Goal: Task Accomplishment & Management: Use online tool/utility

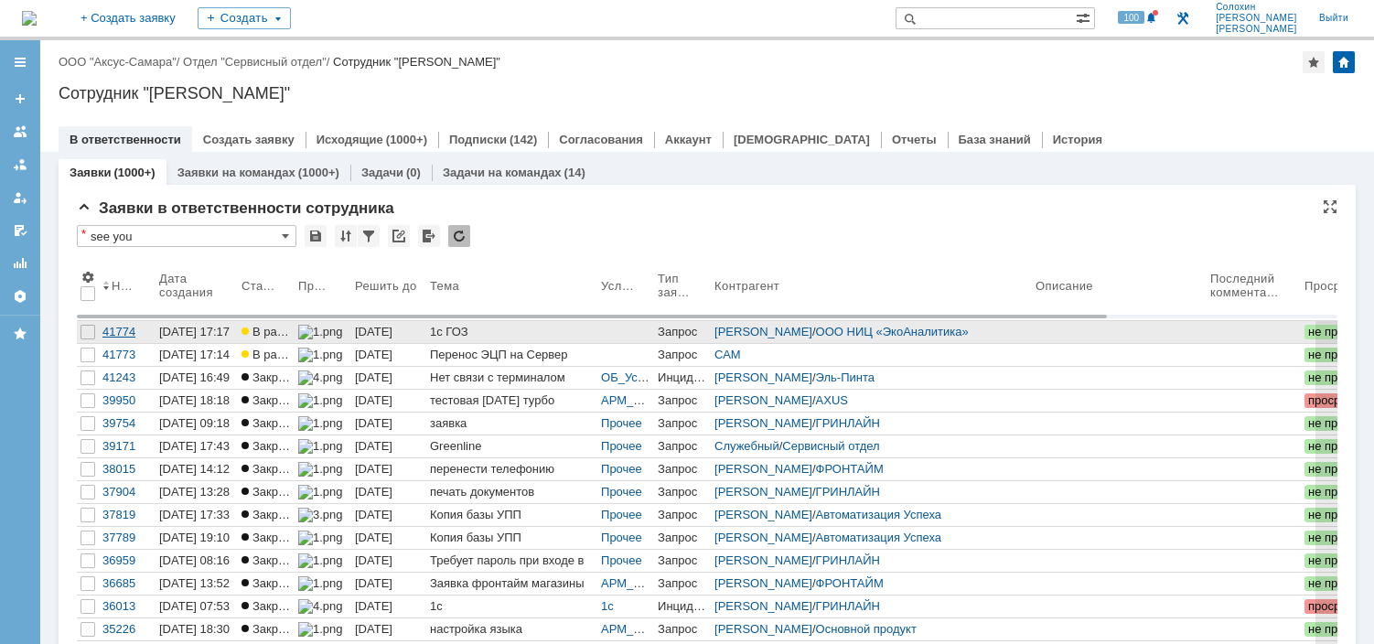
click at [124, 327] on div "41774" at bounding box center [126, 332] width 49 height 15
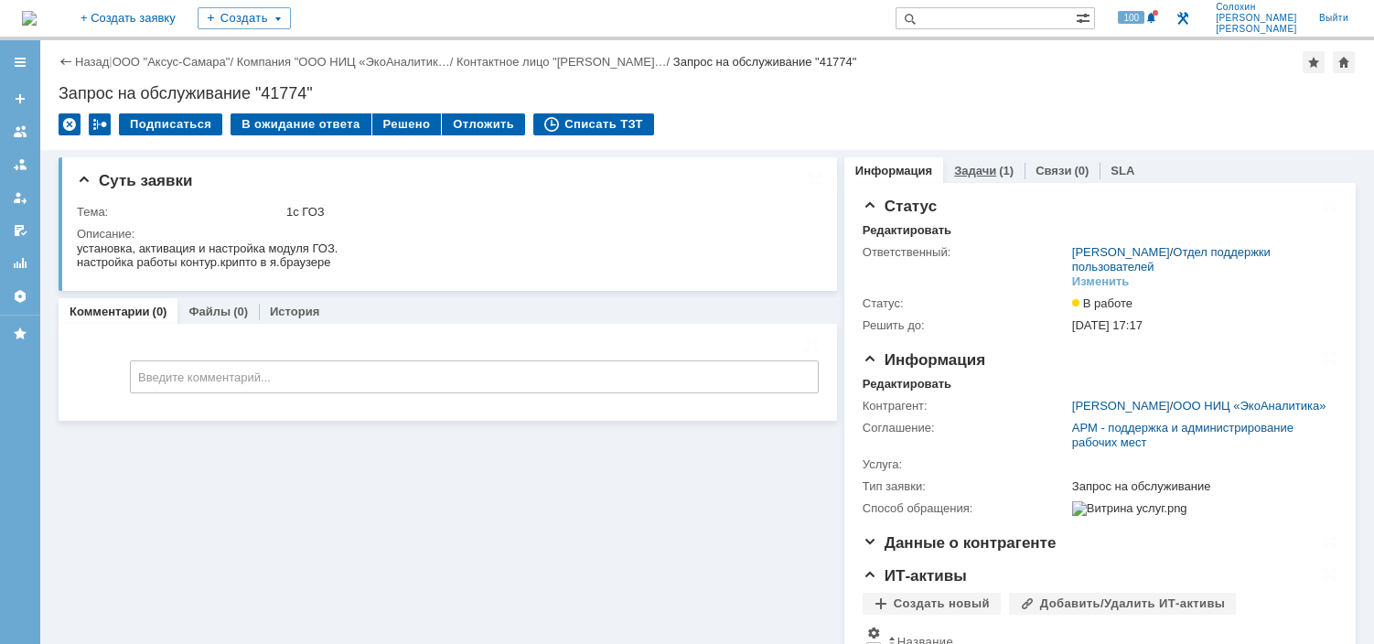
click at [999, 172] on div "(1)" at bounding box center [1006, 171] width 15 height 14
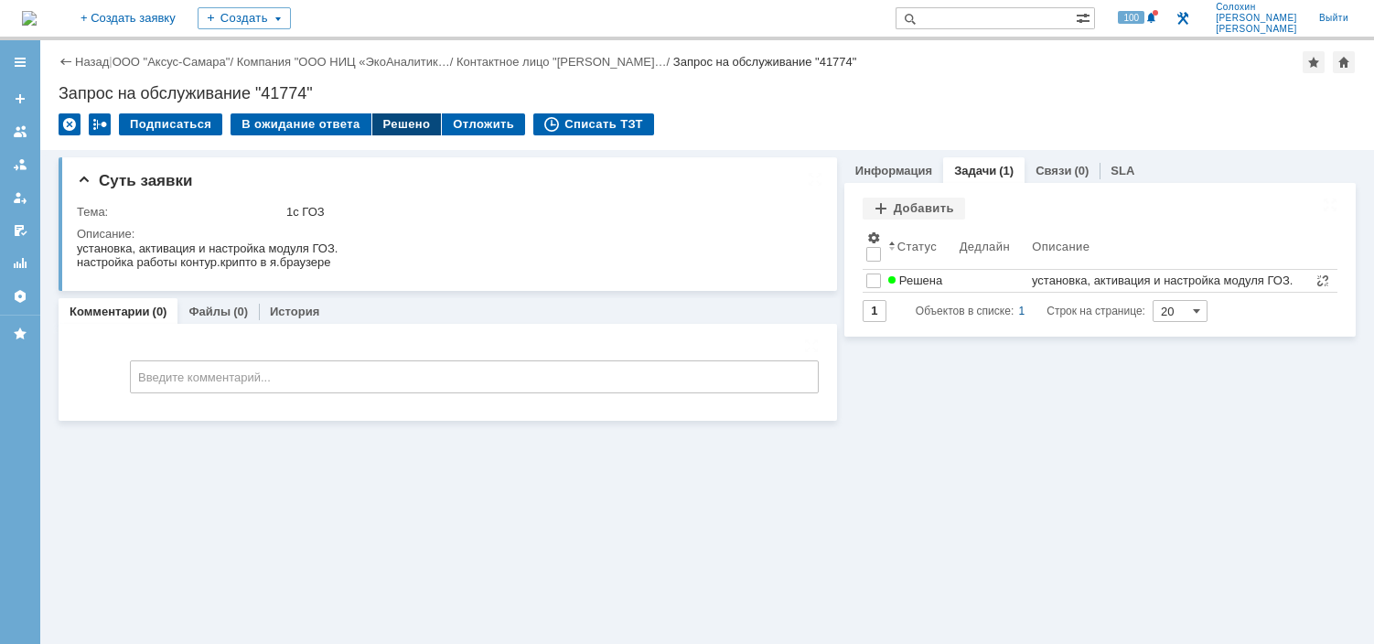
click at [389, 115] on div "Решено" at bounding box center [407, 124] width 70 height 22
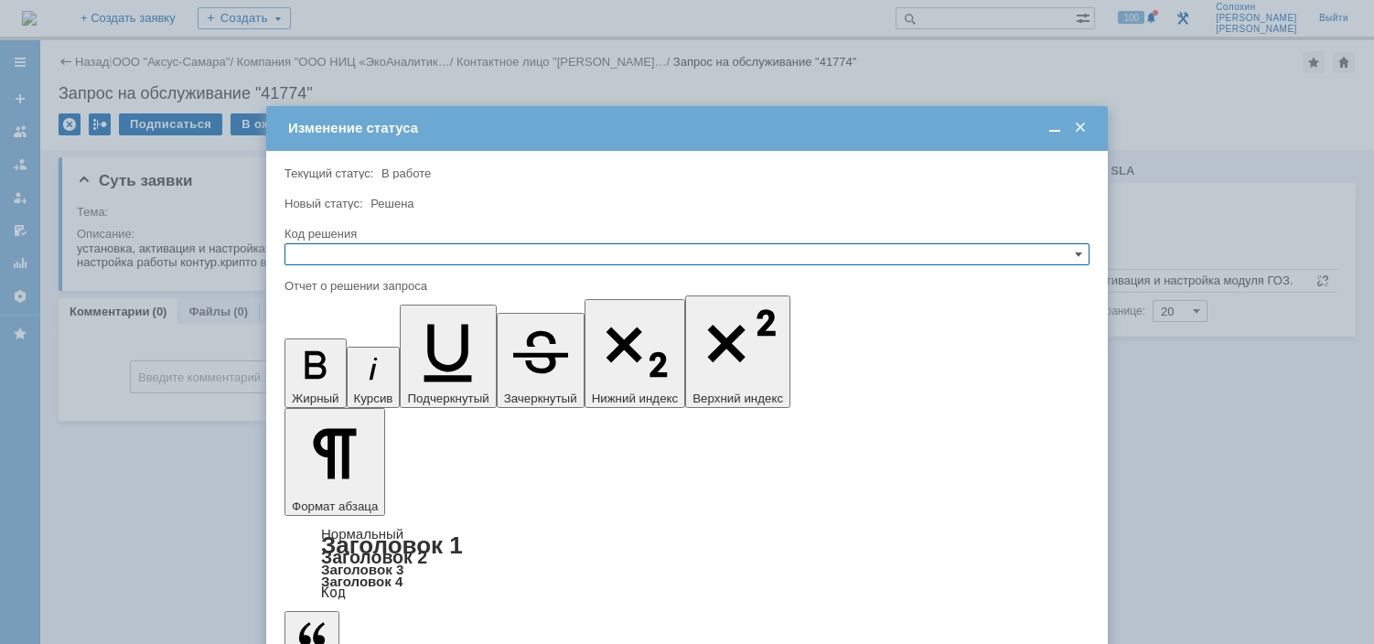
click at [338, 251] on input "text" at bounding box center [687, 254] width 805 height 22
click at [328, 339] on span "Решено" at bounding box center [687, 343] width 789 height 15
type input "Решено"
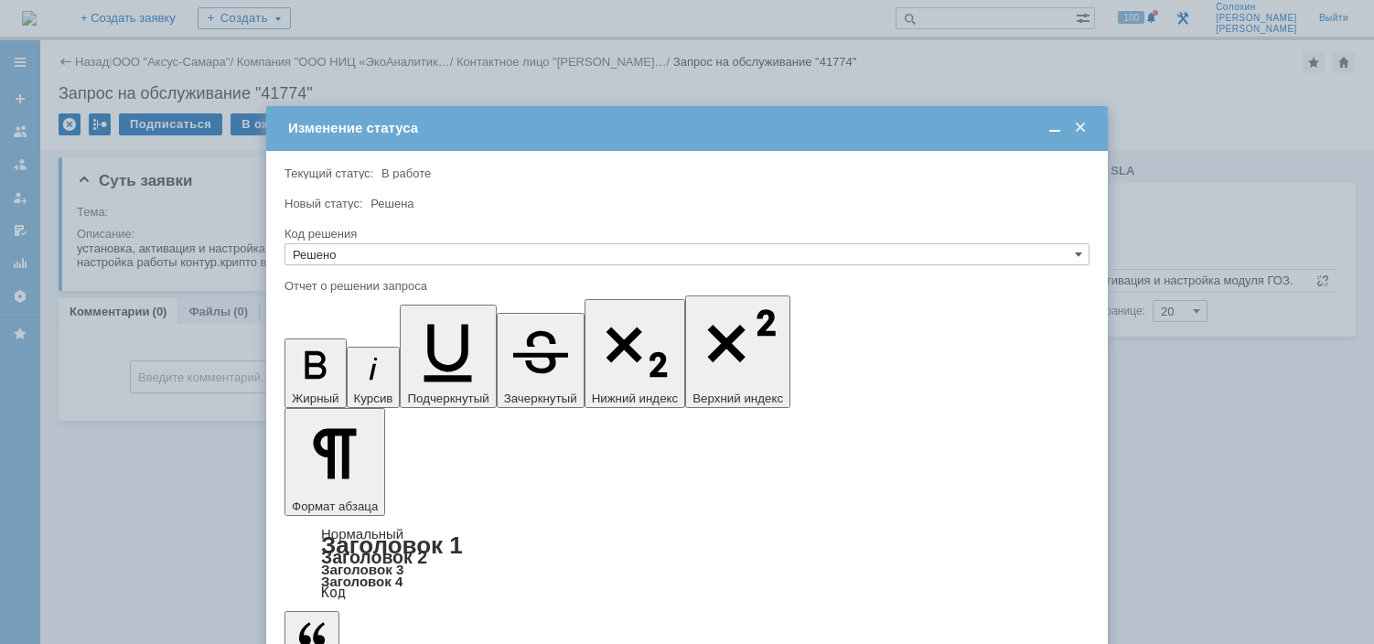
drag, startPoint x: 360, startPoint y: 502, endPoint x: 371, endPoint y: 497, distance: 11.5
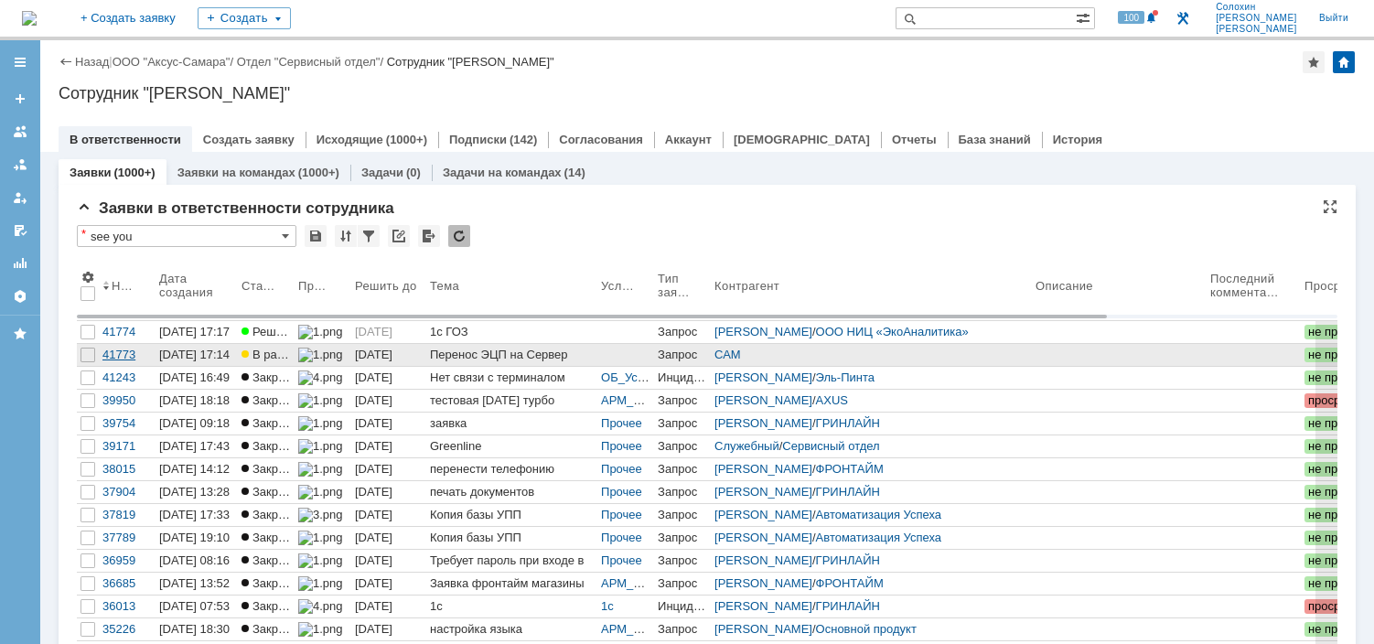
click at [123, 355] on div "41773" at bounding box center [126, 355] width 49 height 15
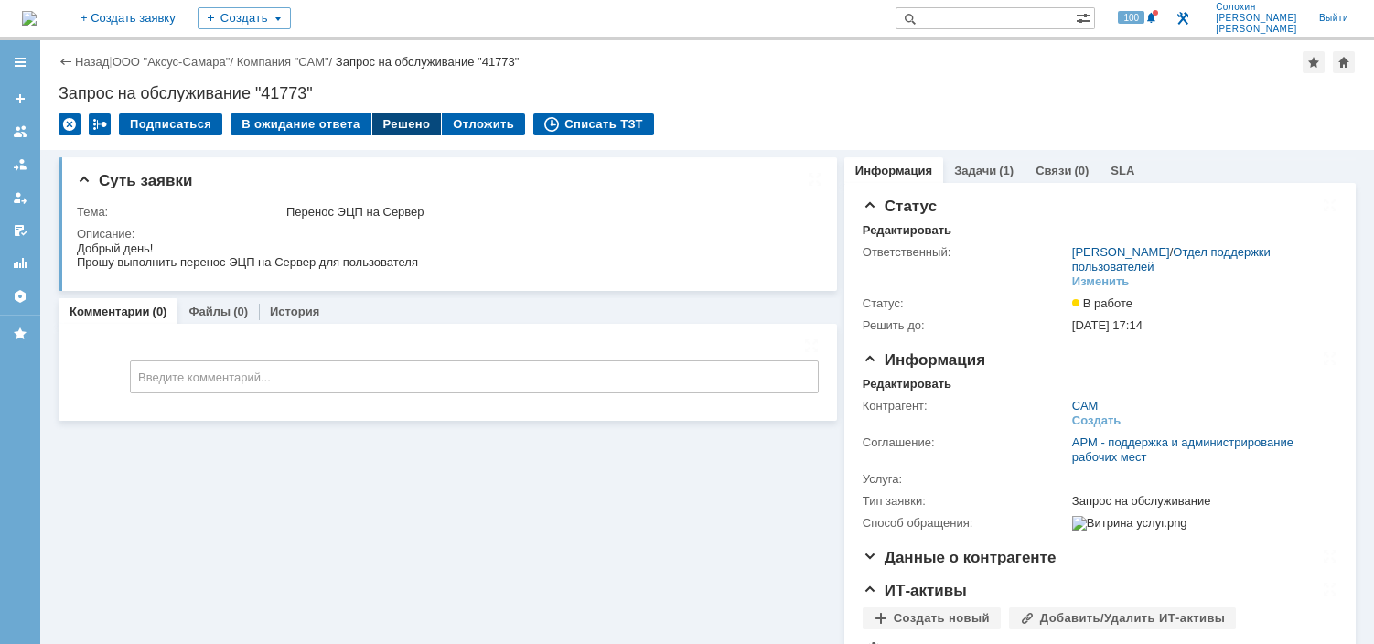
click at [418, 128] on div "Решено" at bounding box center [407, 124] width 70 height 22
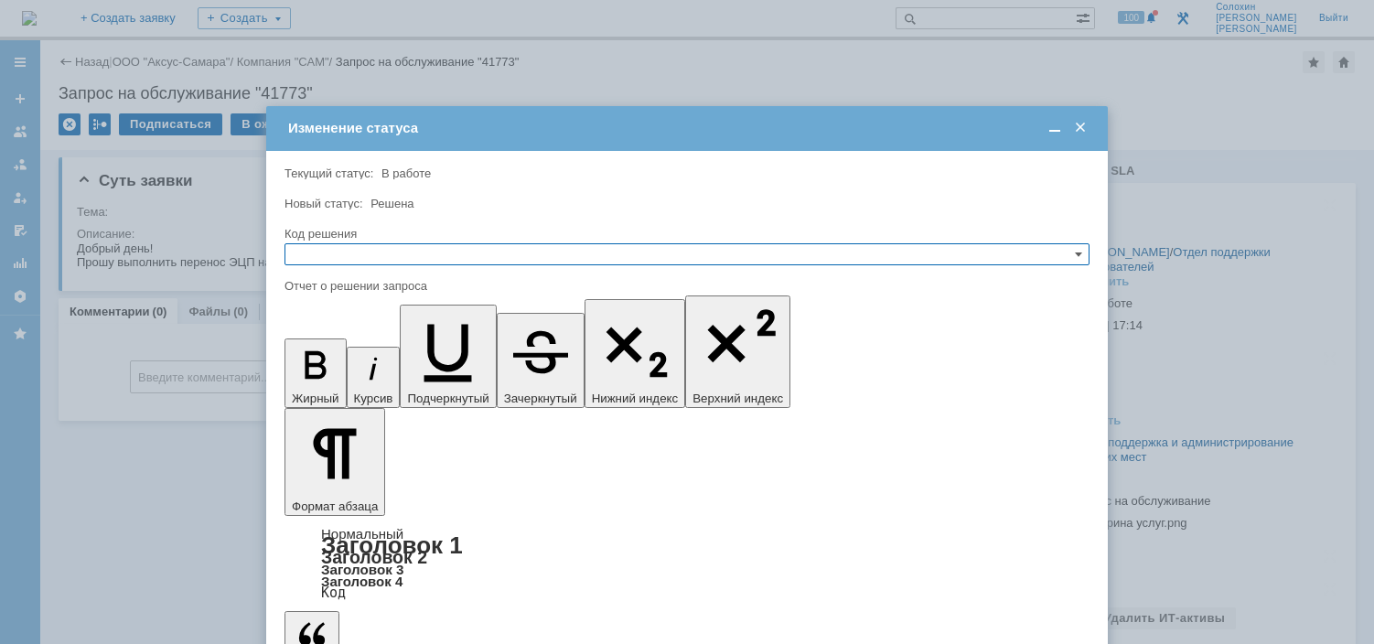
click at [501, 246] on input "text" at bounding box center [687, 254] width 805 height 22
click at [361, 340] on span "Решено" at bounding box center [687, 343] width 789 height 15
type input "Решено"
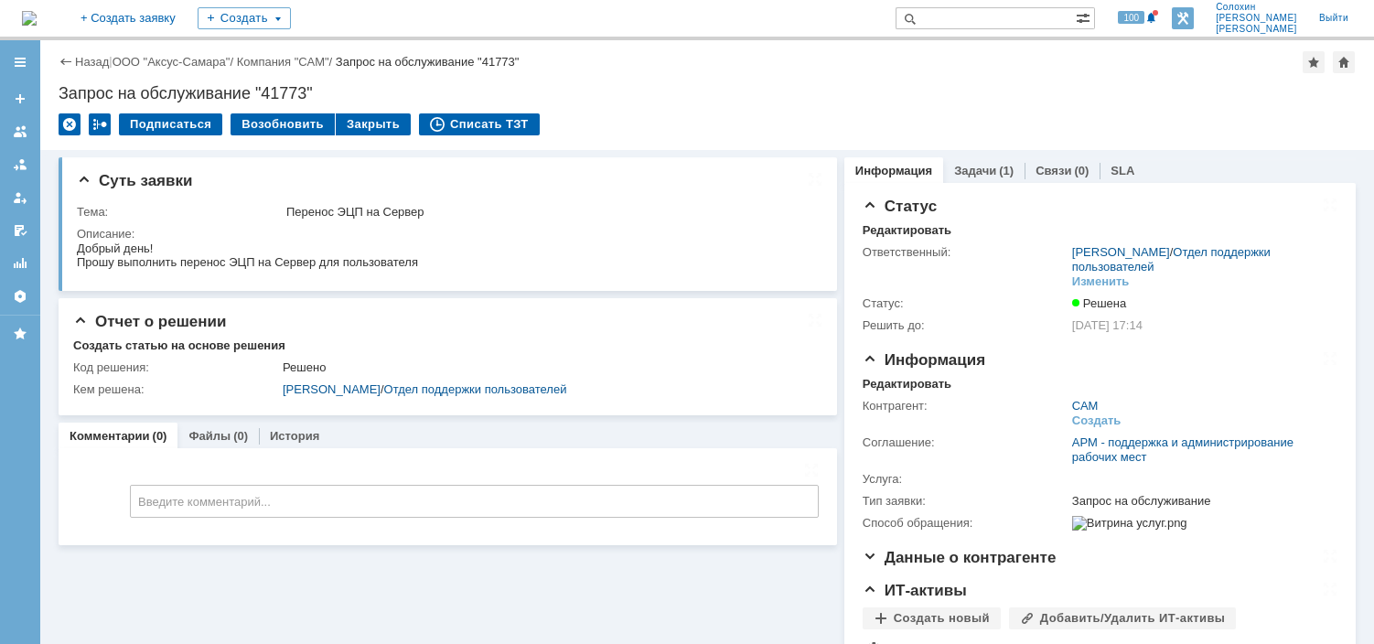
click at [1194, 28] on link at bounding box center [1183, 18] width 22 height 22
